Goal: Information Seeking & Learning: Learn about a topic

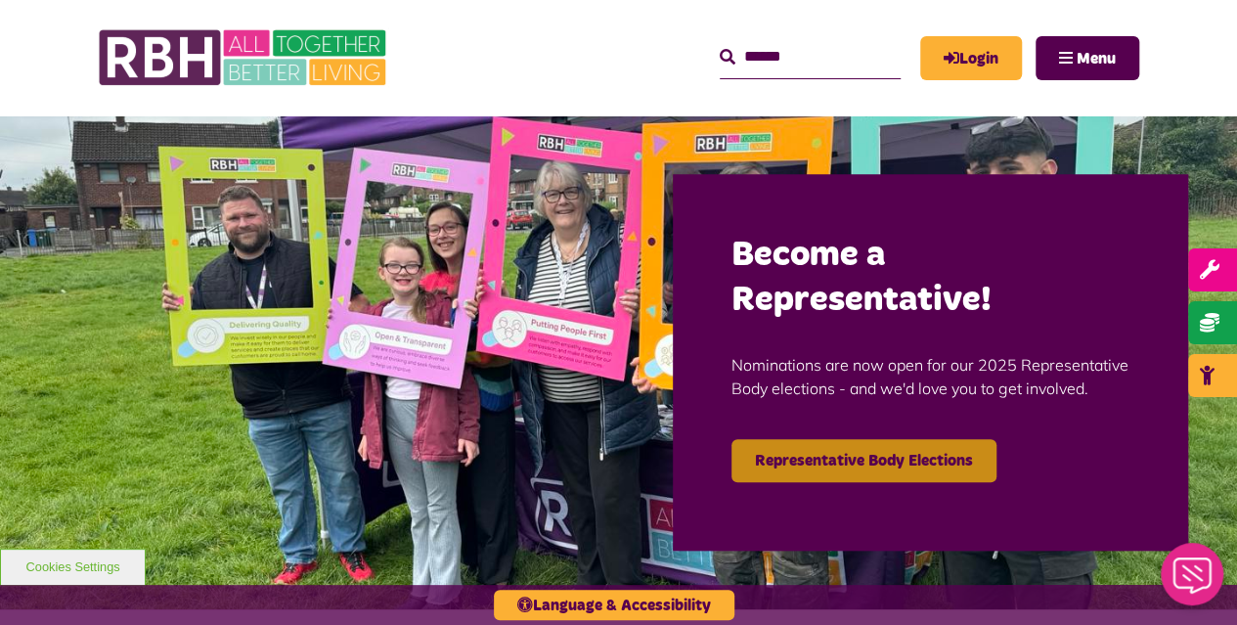
click at [817, 459] on link "Representative Body Elections" at bounding box center [863, 460] width 265 height 43
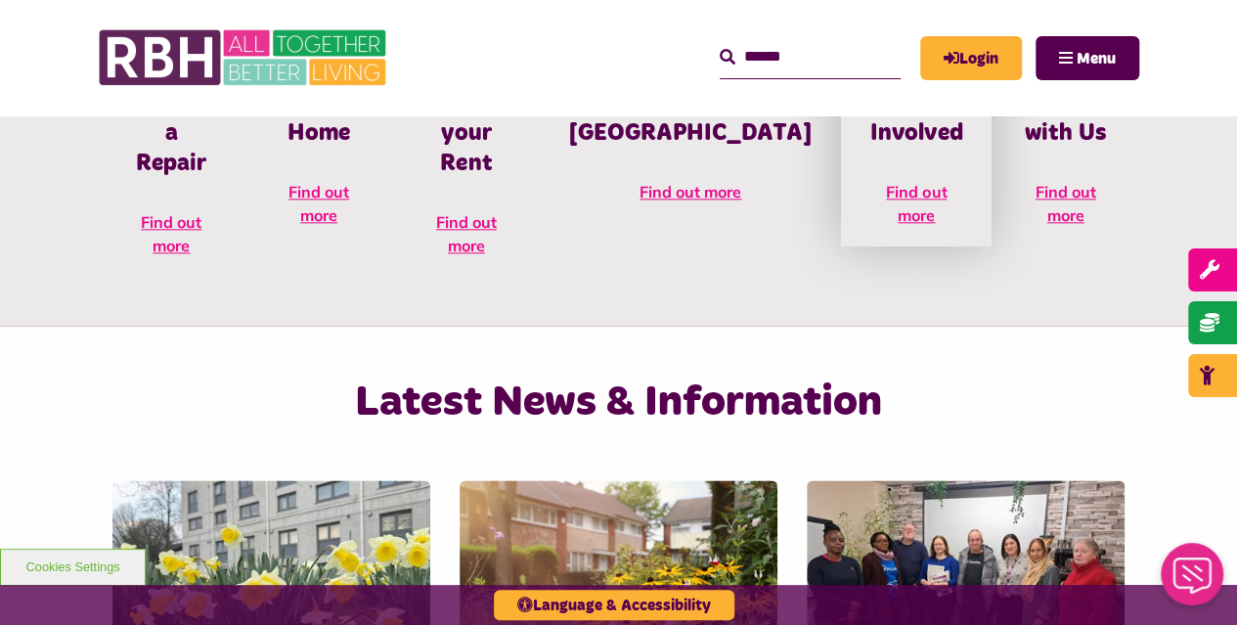
scroll to position [782, 0]
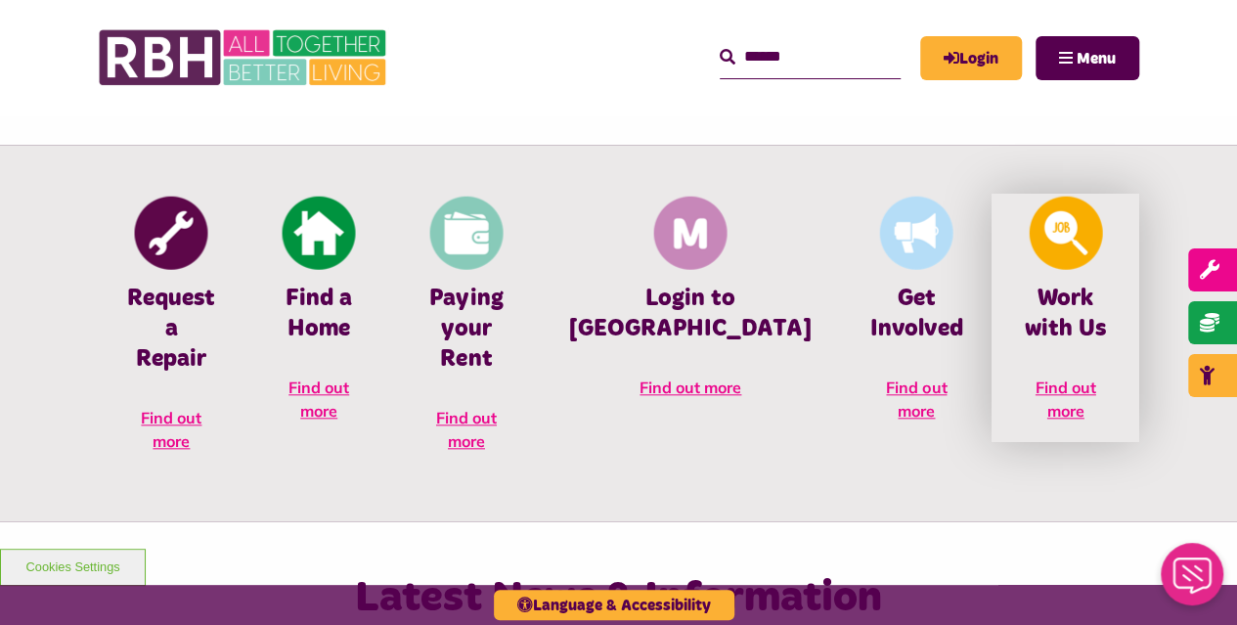
click at [1057, 396] on span "Find out more" at bounding box center [1066, 398] width 61 height 43
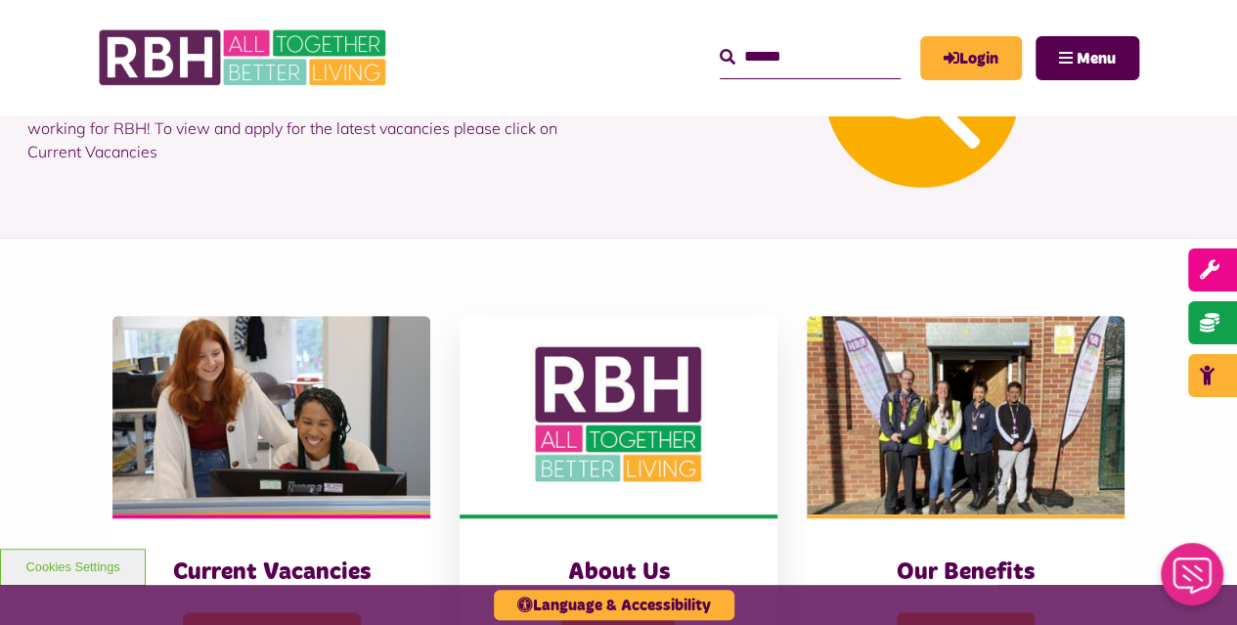
scroll to position [293, 0]
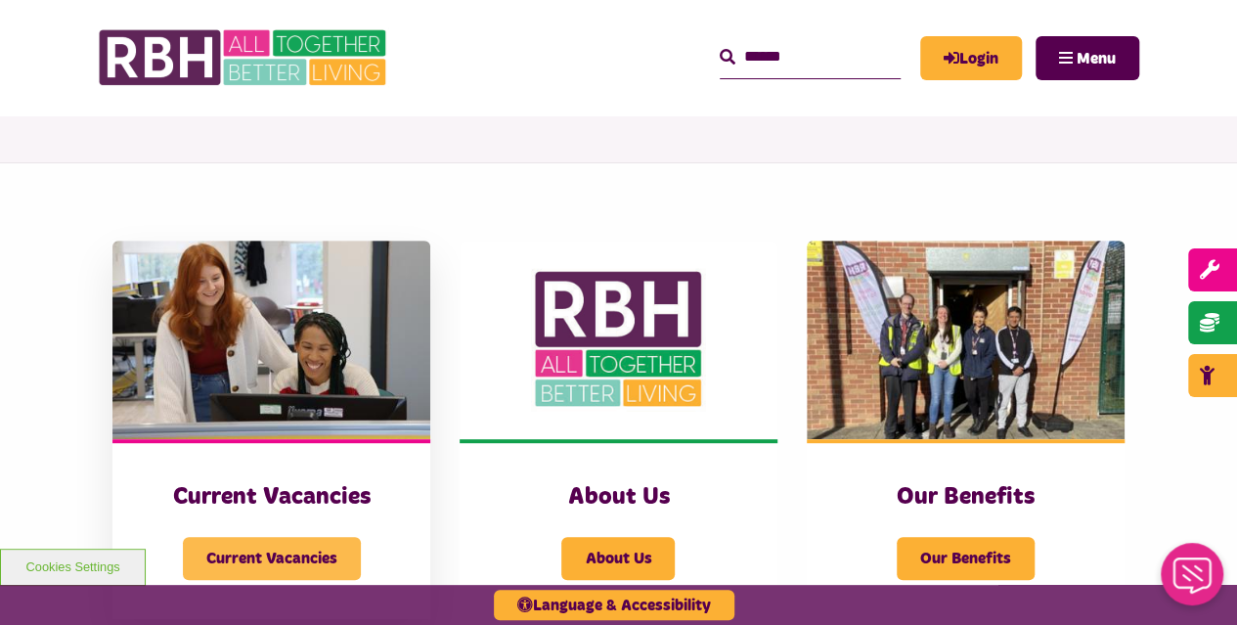
click at [292, 557] on span "Current Vacancies" at bounding box center [272, 558] width 178 height 43
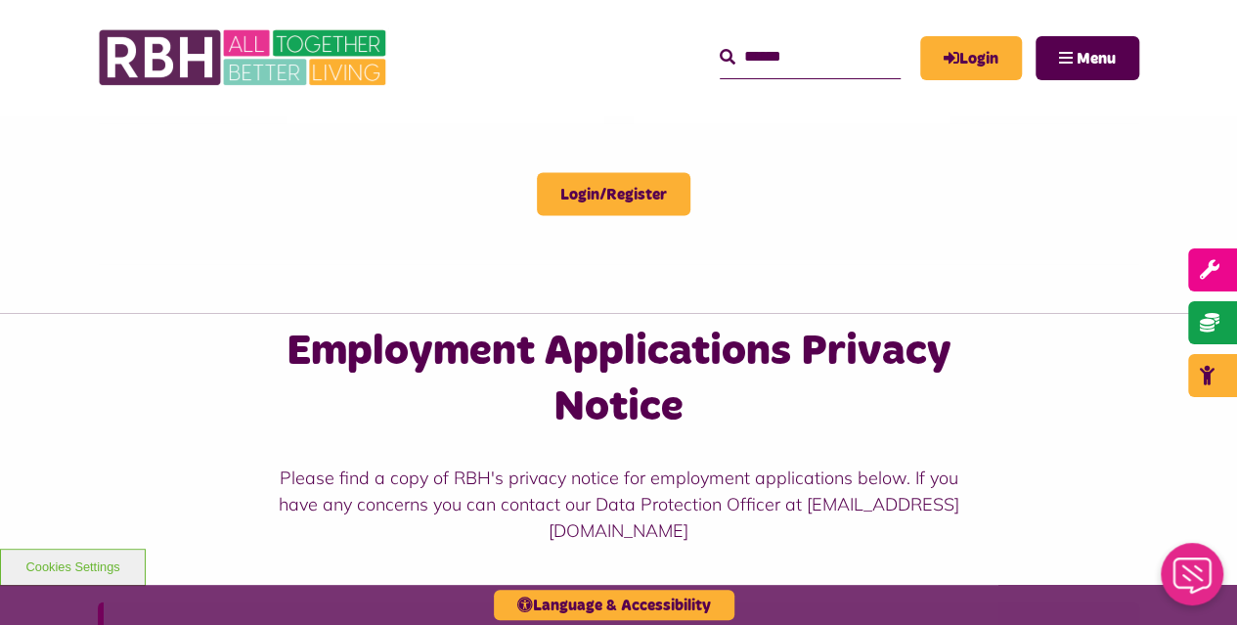
scroll to position [1173, 0]
